Goal: Task Accomplishment & Management: Complete application form

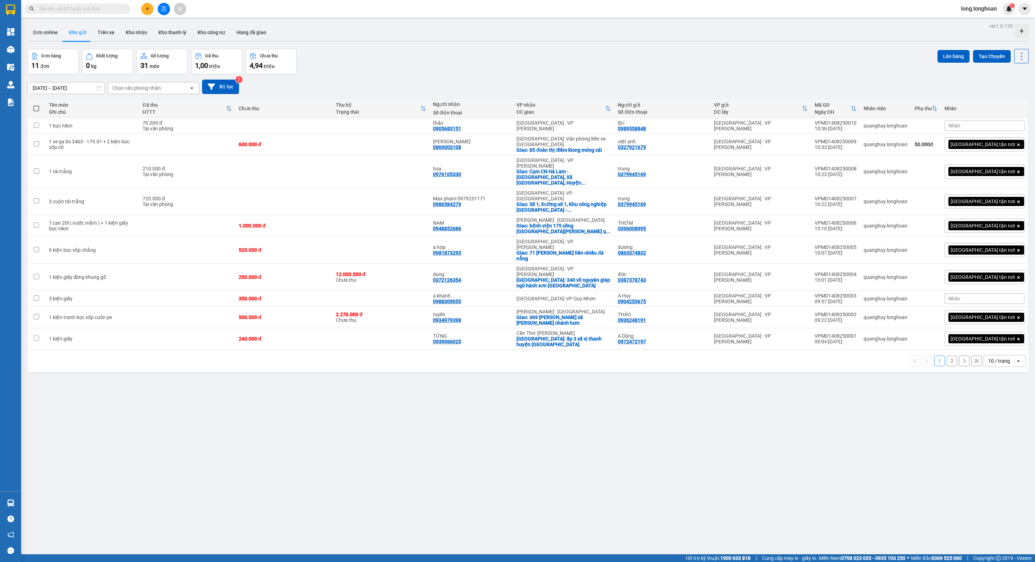
click at [161, 13] on button at bounding box center [164, 9] width 12 height 12
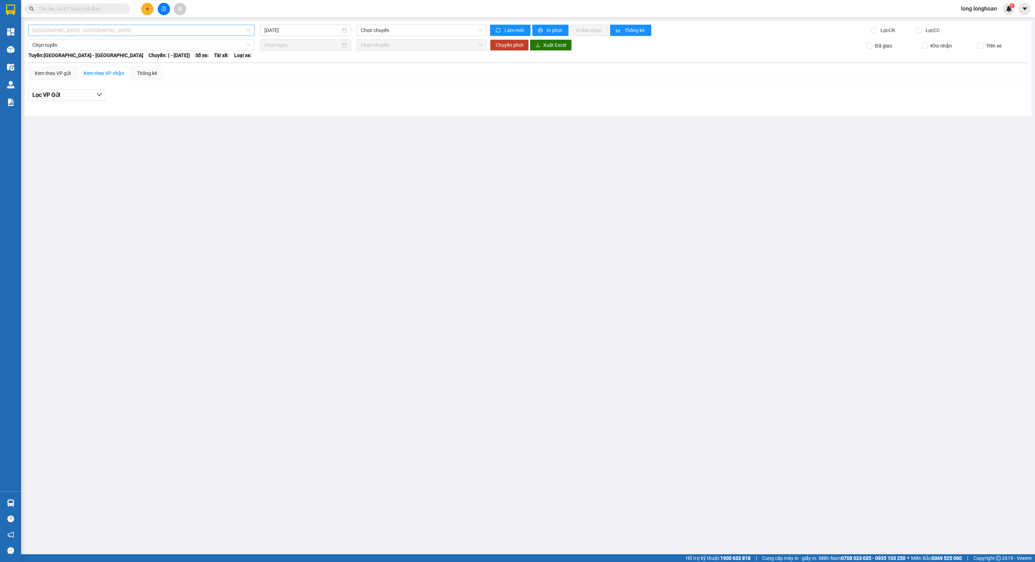
click at [149, 30] on span "[GEOGRAPHIC_DATA] - [GEOGRAPHIC_DATA]" at bounding box center [141, 30] width 218 height 11
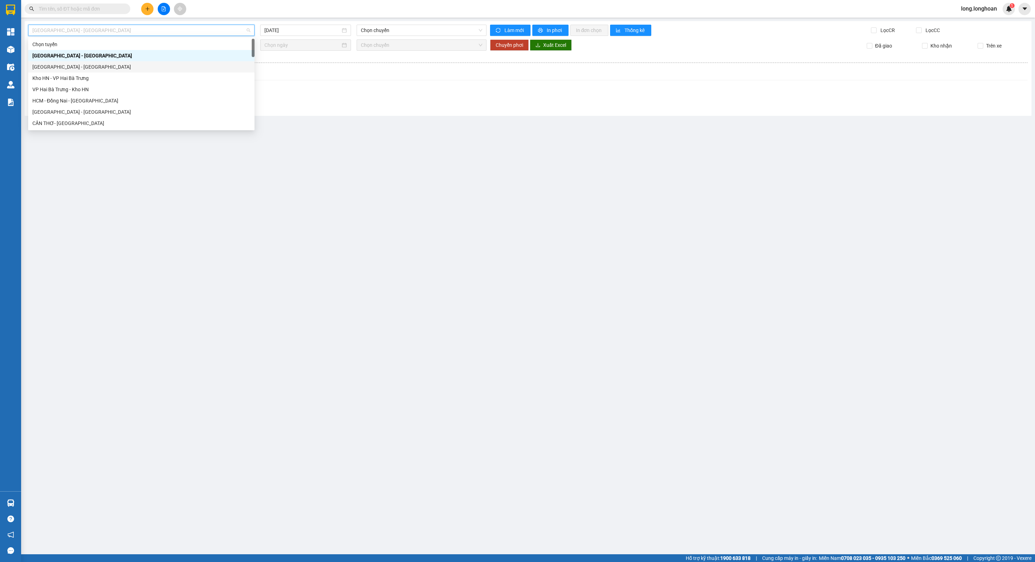
click at [111, 68] on div "[GEOGRAPHIC_DATA] - [GEOGRAPHIC_DATA]" at bounding box center [141, 67] width 218 height 8
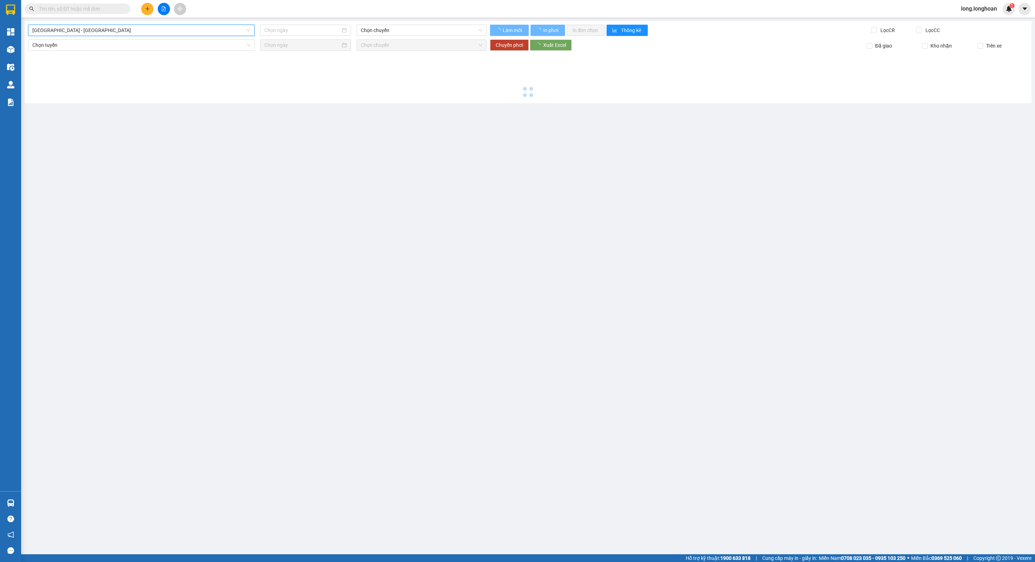
type input "[DATE]"
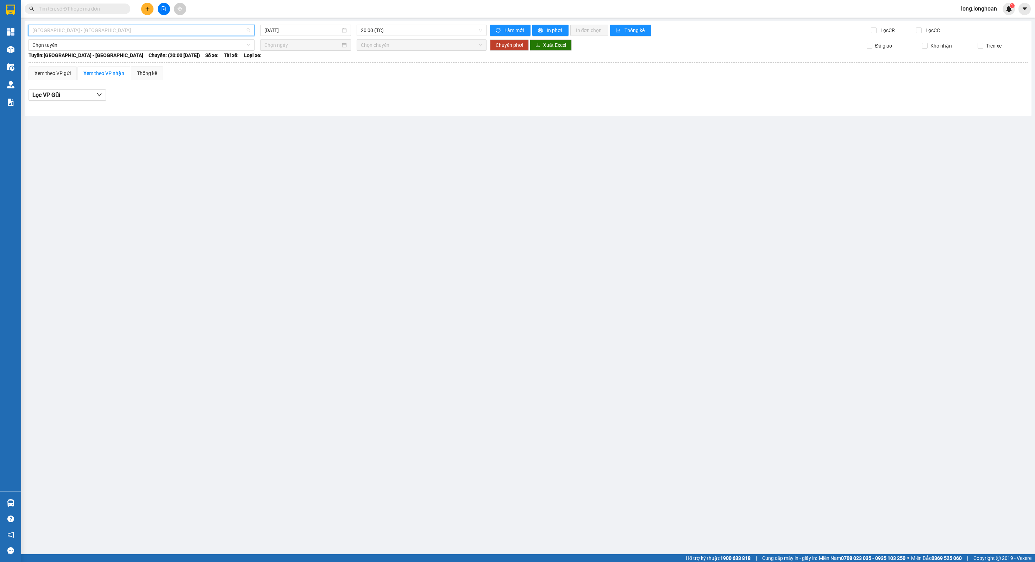
click at [142, 27] on span "[GEOGRAPHIC_DATA] - [GEOGRAPHIC_DATA]" at bounding box center [141, 30] width 218 height 11
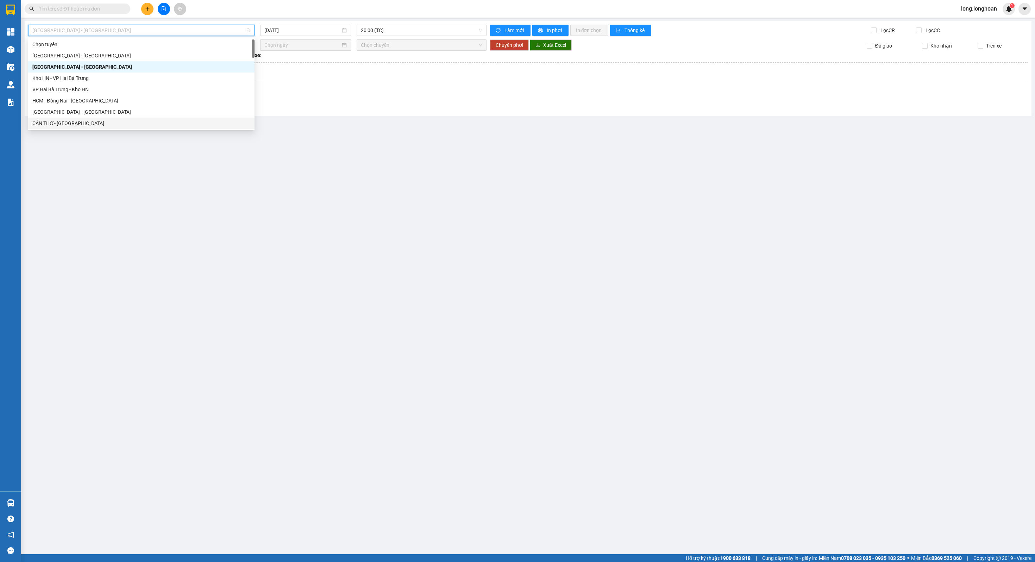
scroll to position [434, 0]
click at [101, 81] on div "Bắc [GEOGRAPHIC_DATA] QL1A" at bounding box center [141, 78] width 218 height 8
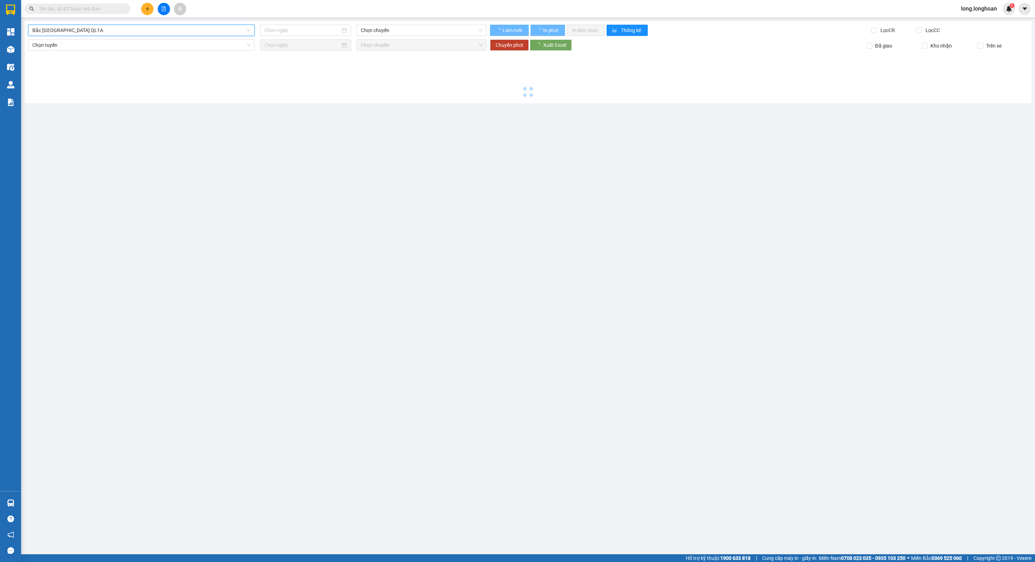
type input "[DATE]"
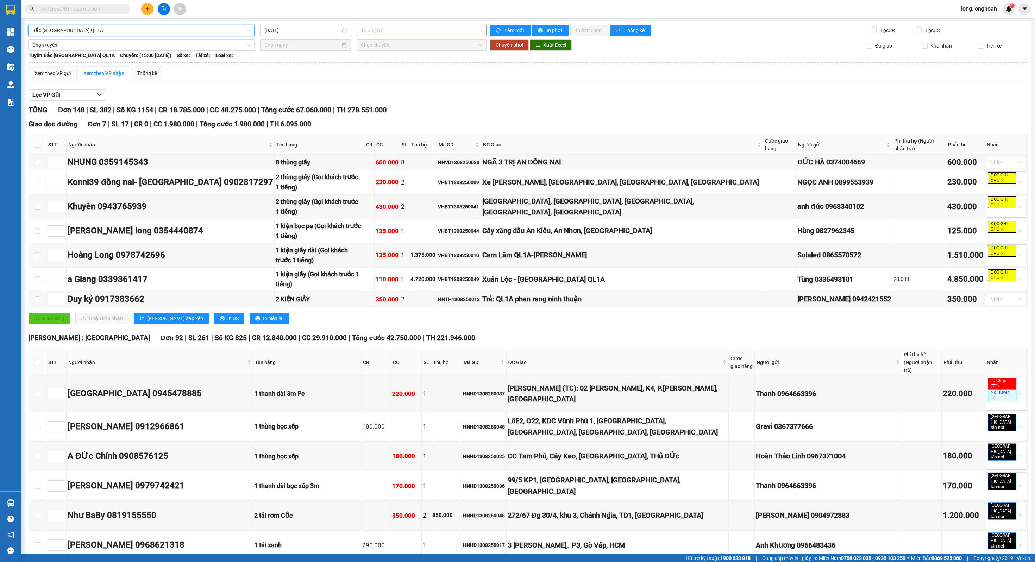
click at [396, 28] on span "15:00 (TC)" at bounding box center [421, 30] width 121 height 11
click at [380, 66] on div "20:00 (TC)" at bounding box center [388, 67] width 55 height 8
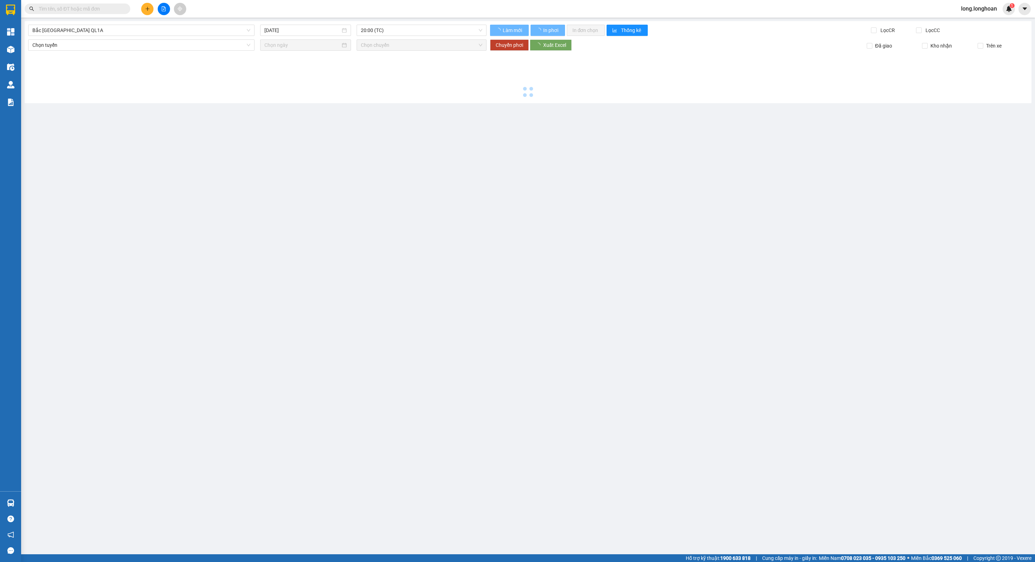
click at [380, 66] on div at bounding box center [528, 75] width 1000 height 49
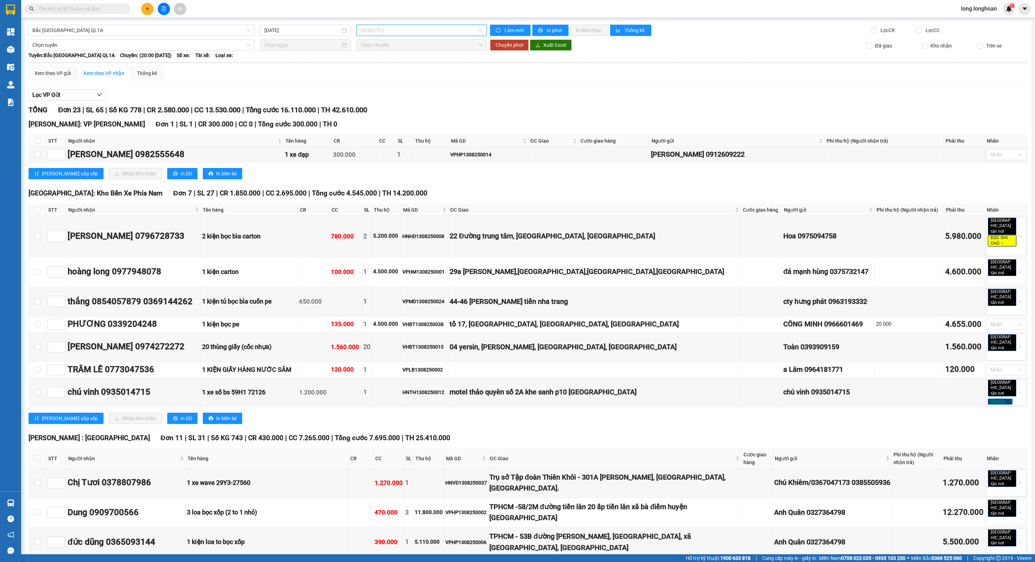
click at [398, 33] on span "20:00 (TC)" at bounding box center [421, 30] width 121 height 11
click at [379, 48] on div "Chọn chuyến" at bounding box center [388, 44] width 63 height 11
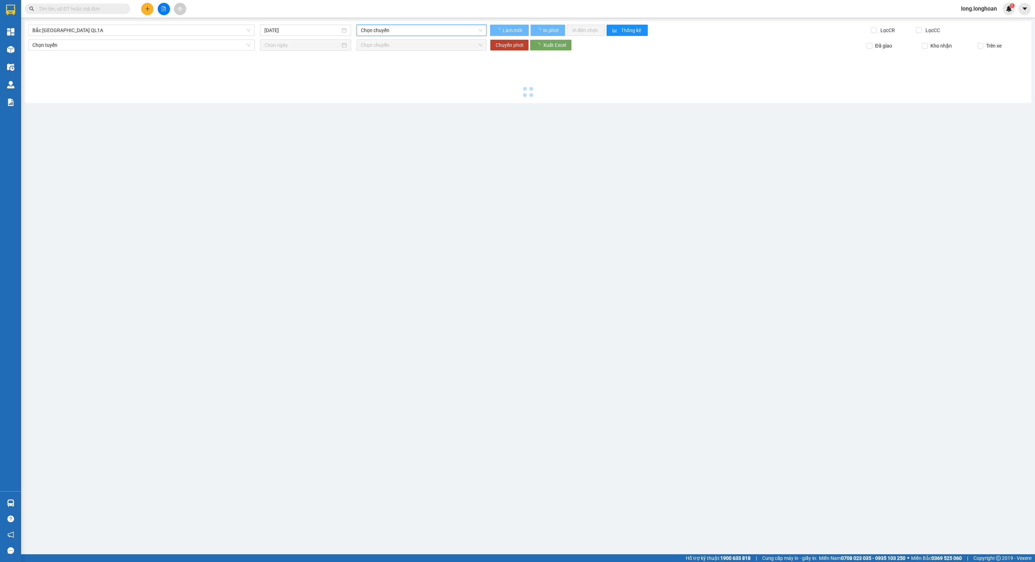
click at [376, 30] on span "Chọn chuyến" at bounding box center [421, 30] width 121 height 11
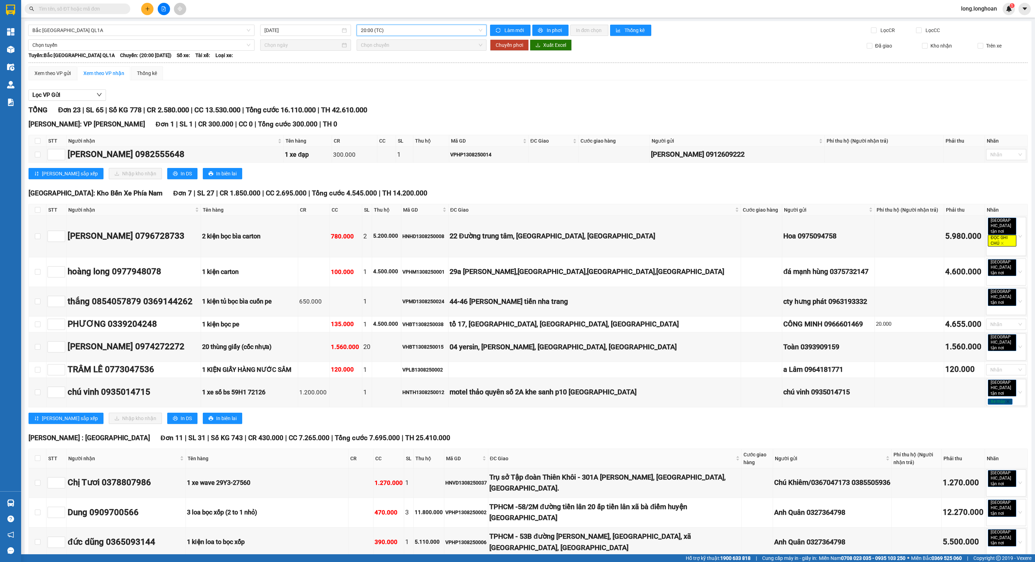
click at [377, 29] on span "20:00 (TC)" at bounding box center [421, 30] width 121 height 11
click at [380, 57] on div "15:00 (TC)" at bounding box center [388, 56] width 55 height 8
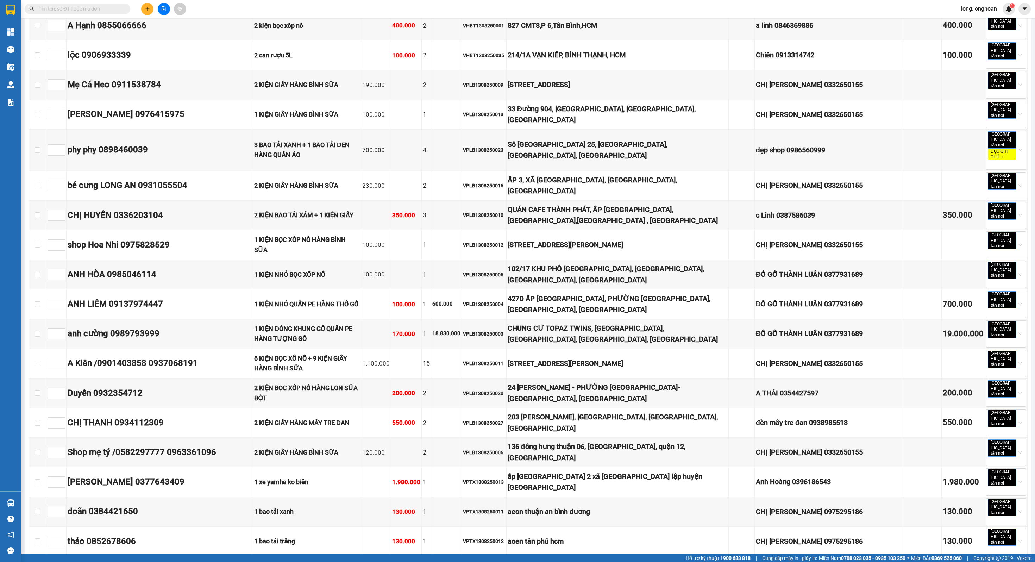
scroll to position [2638, 0]
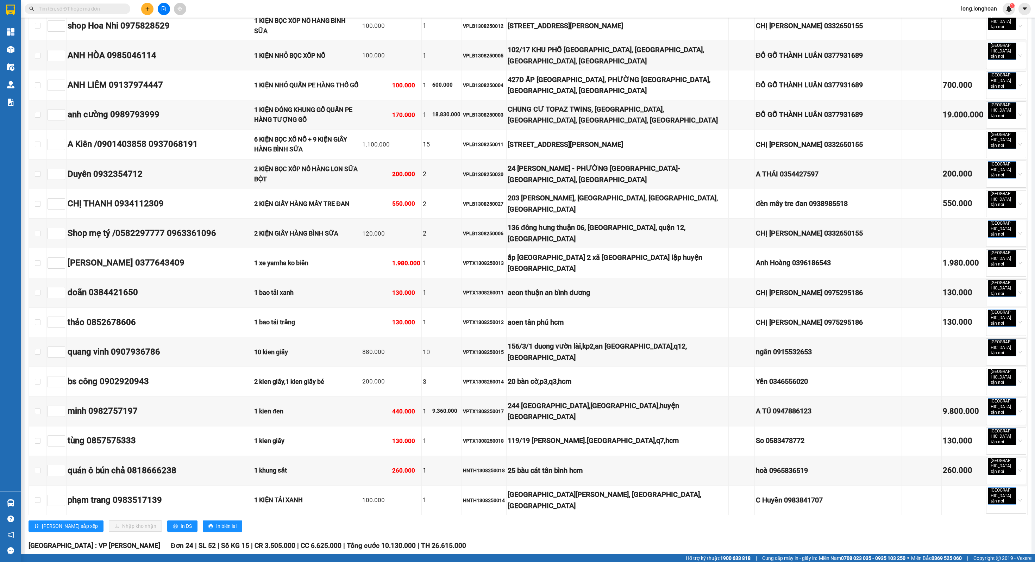
copy div "HNVD1308250010"
click at [61, 11] on input "text" at bounding box center [80, 9] width 83 height 8
paste input "HNVD1308250010"
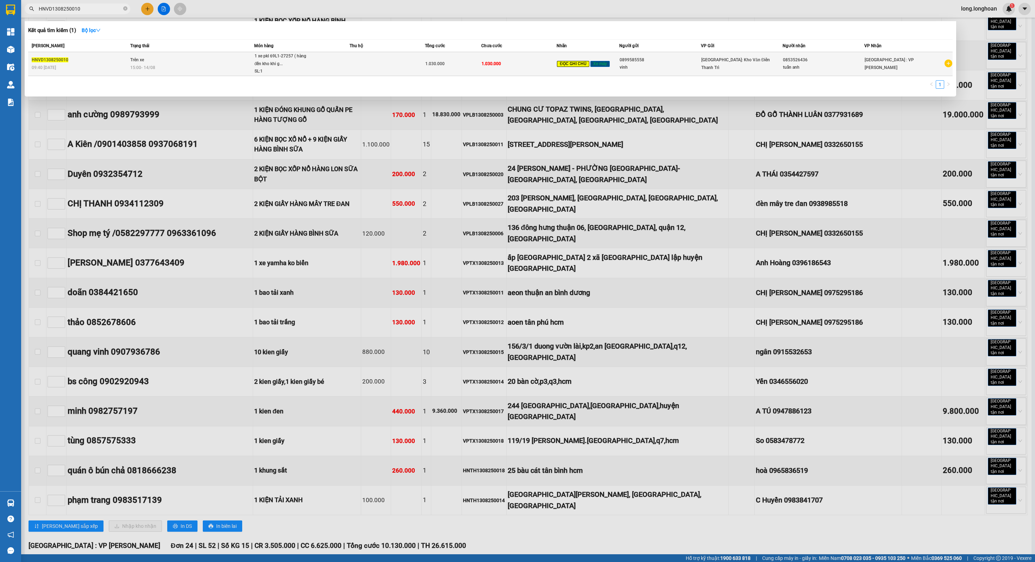
type input "HNVD1308250010"
click at [147, 66] on span "15:00 [DATE]" at bounding box center [142, 67] width 25 height 5
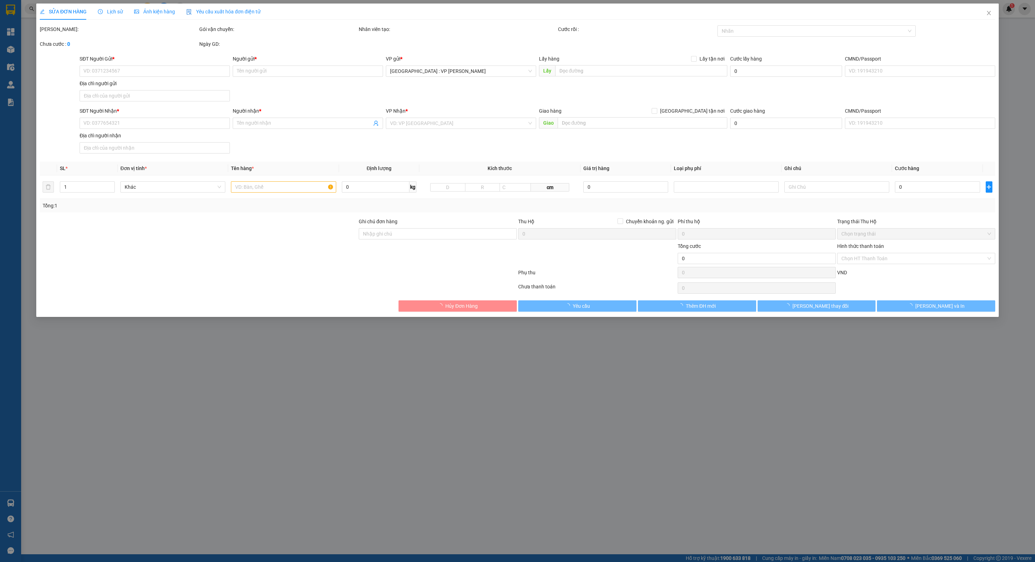
type input "0899585558"
type input "vinh"
type input "0853526436"
type input "tuấn anh"
type input "chìa khóa quấn tay lái ( không giấy tờ ) ( có hóa đơn )"
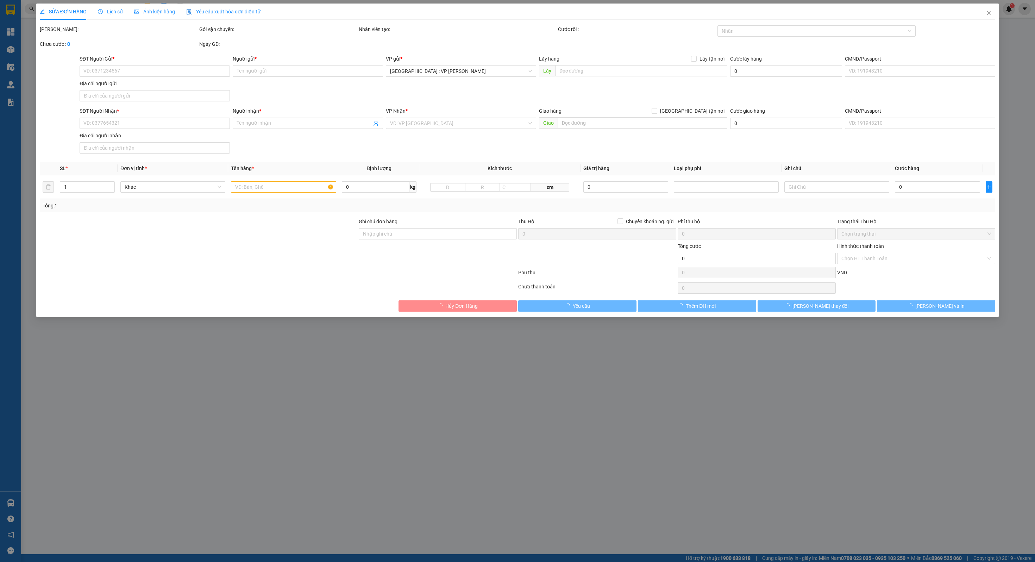
type input "1.030.000"
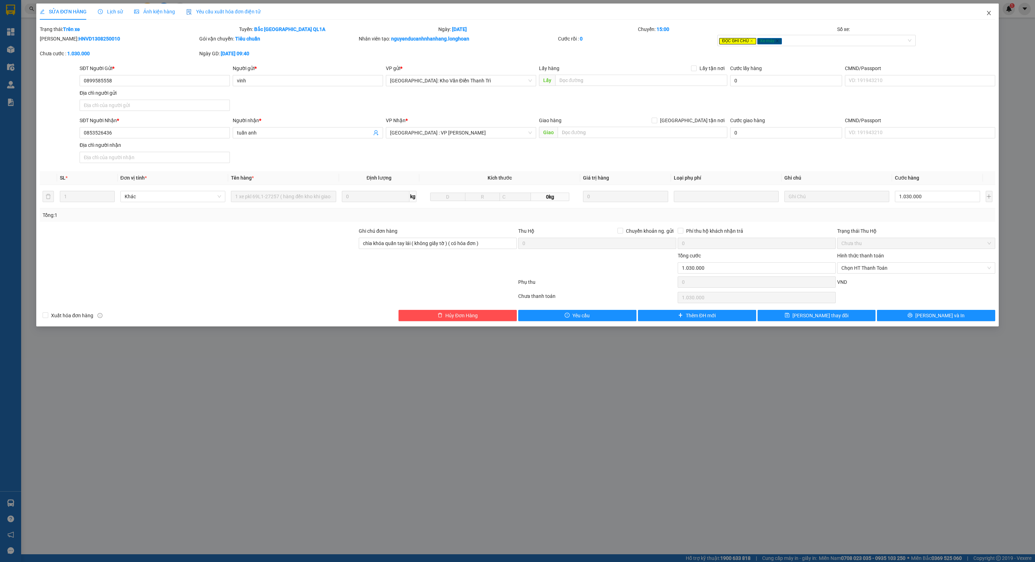
click at [845, 14] on icon "close" at bounding box center [989, 13] width 4 height 4
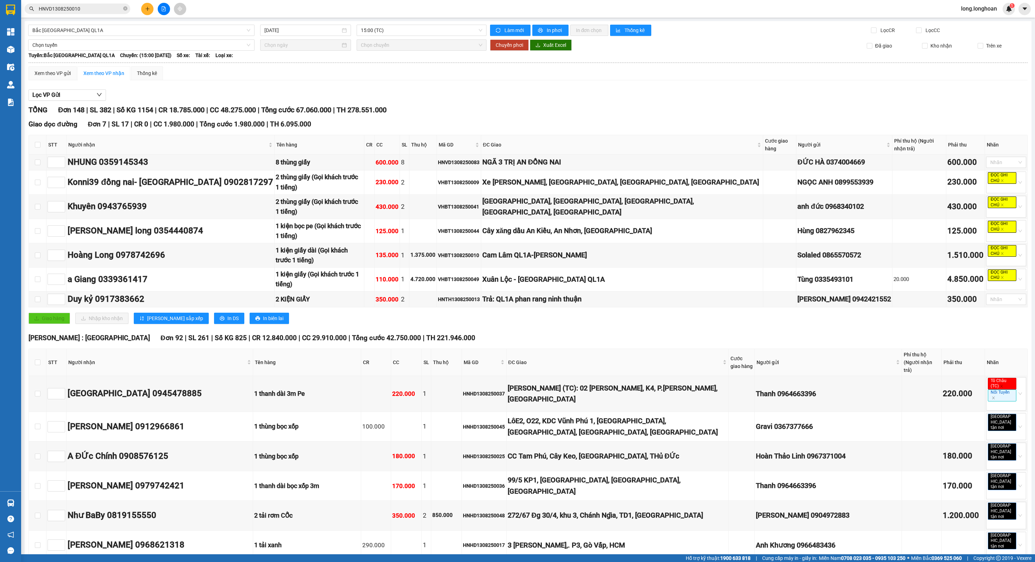
click at [85, 13] on span "HNVD1308250010" at bounding box center [78, 9] width 106 height 11
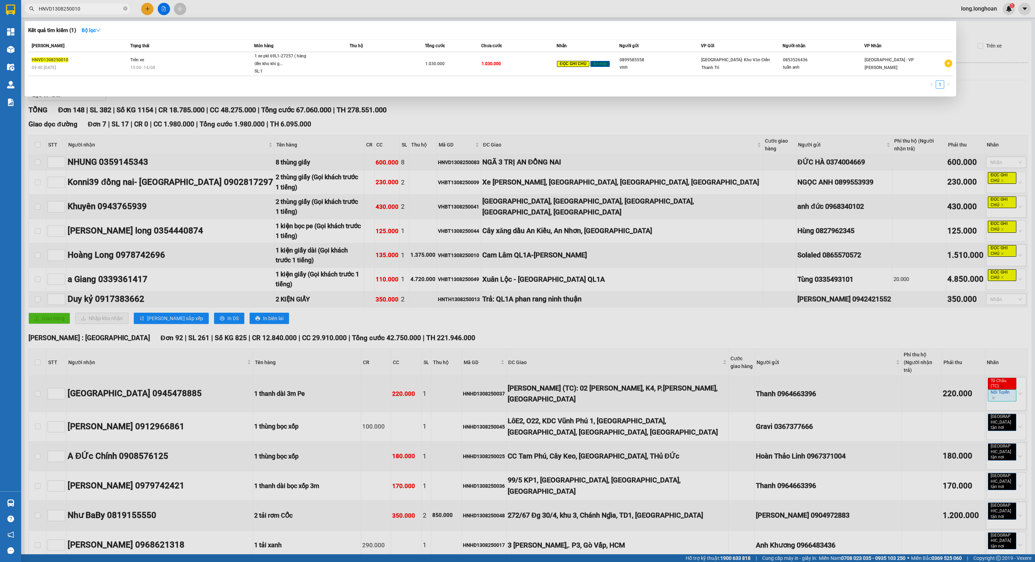
click at [455, 215] on div at bounding box center [517, 281] width 1035 height 562
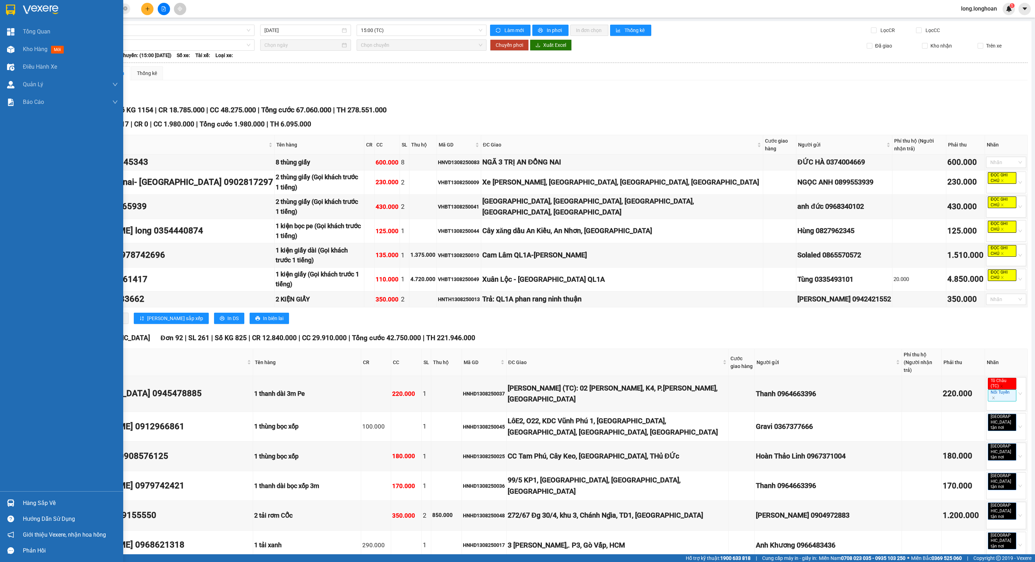
click at [1, 14] on div at bounding box center [61, 11] width 123 height 23
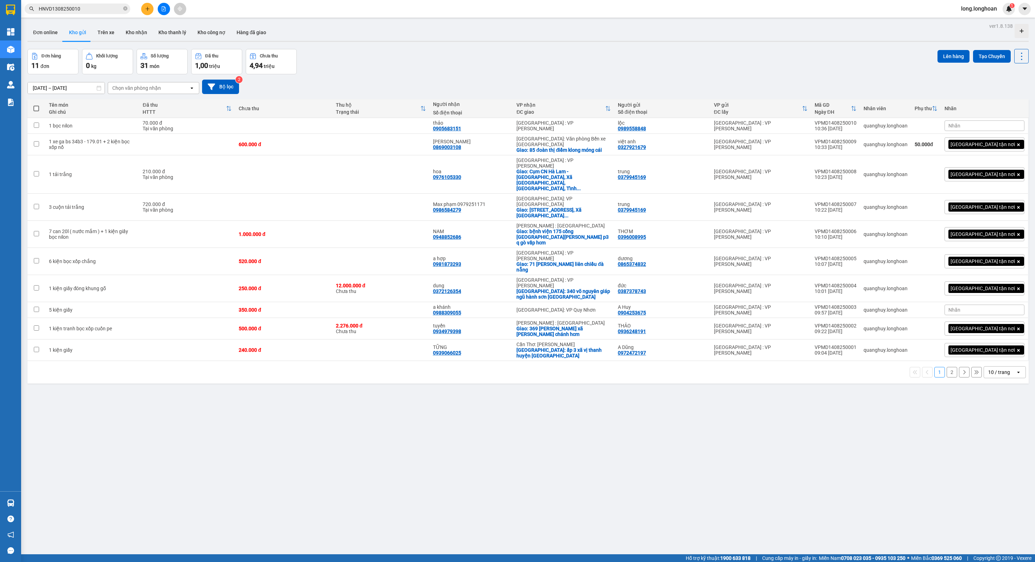
click at [167, 11] on button at bounding box center [164, 9] width 12 height 12
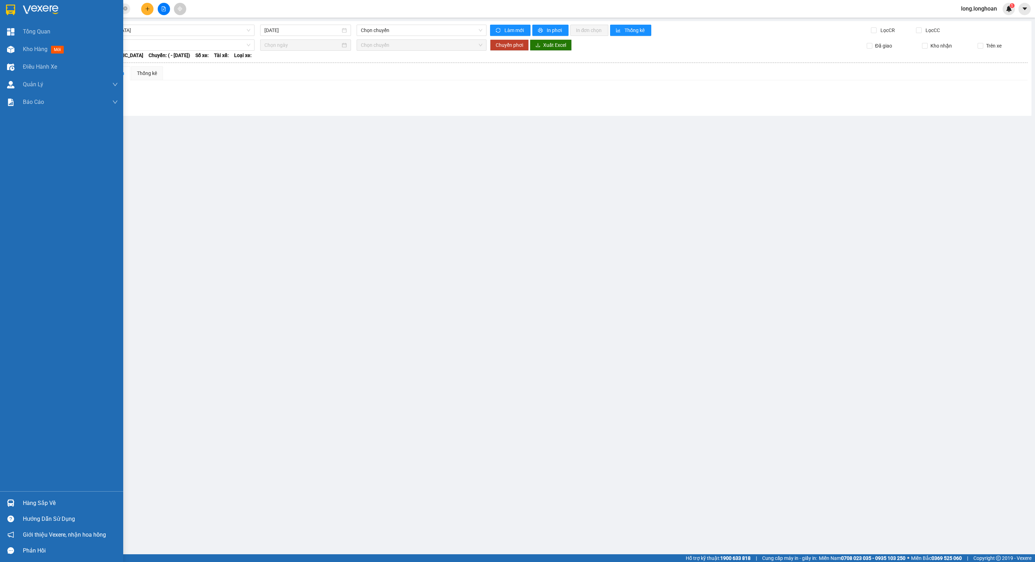
click at [9, 8] on img at bounding box center [10, 10] width 9 height 11
